Goal: Task Accomplishment & Management: Use online tool/utility

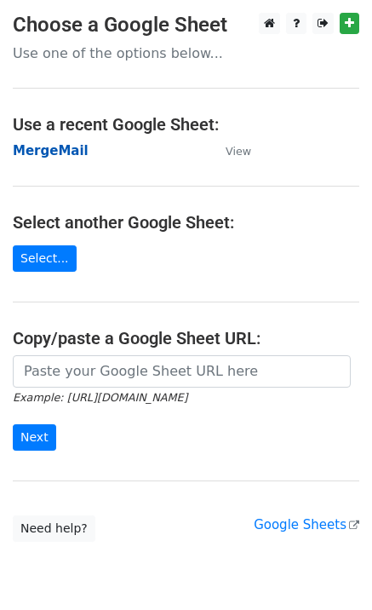
click at [67, 149] on strong "MergeMail" at bounding box center [51, 150] width 76 height 15
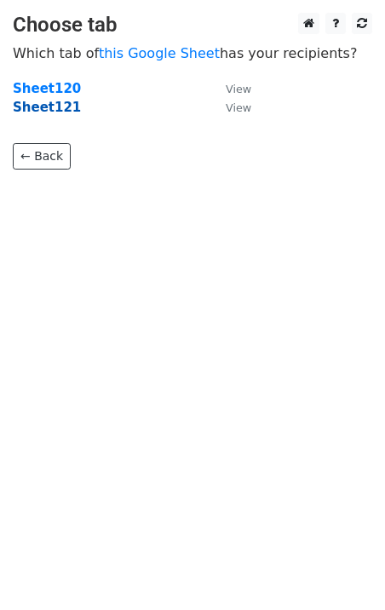
click at [43, 109] on strong "Sheet121" at bounding box center [47, 107] width 68 height 15
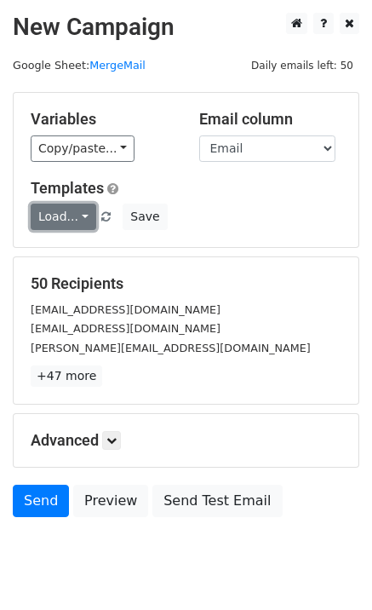
click at [54, 215] on link "Load..." at bounding box center [64, 217] width 66 height 26
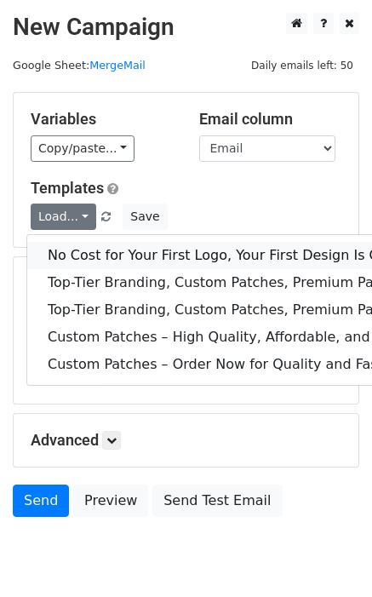
click at [84, 250] on link "No Cost for Your First Logo, Your First Design Is On Us!" at bounding box center [275, 255] width 497 height 27
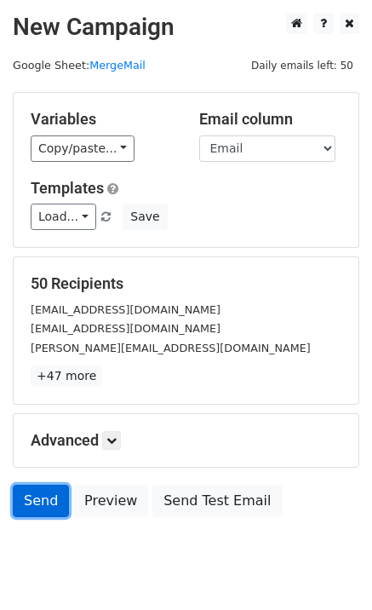
click at [26, 495] on link "Send" at bounding box center [41, 501] width 56 height 32
